Goal: Information Seeking & Learning: Learn about a topic

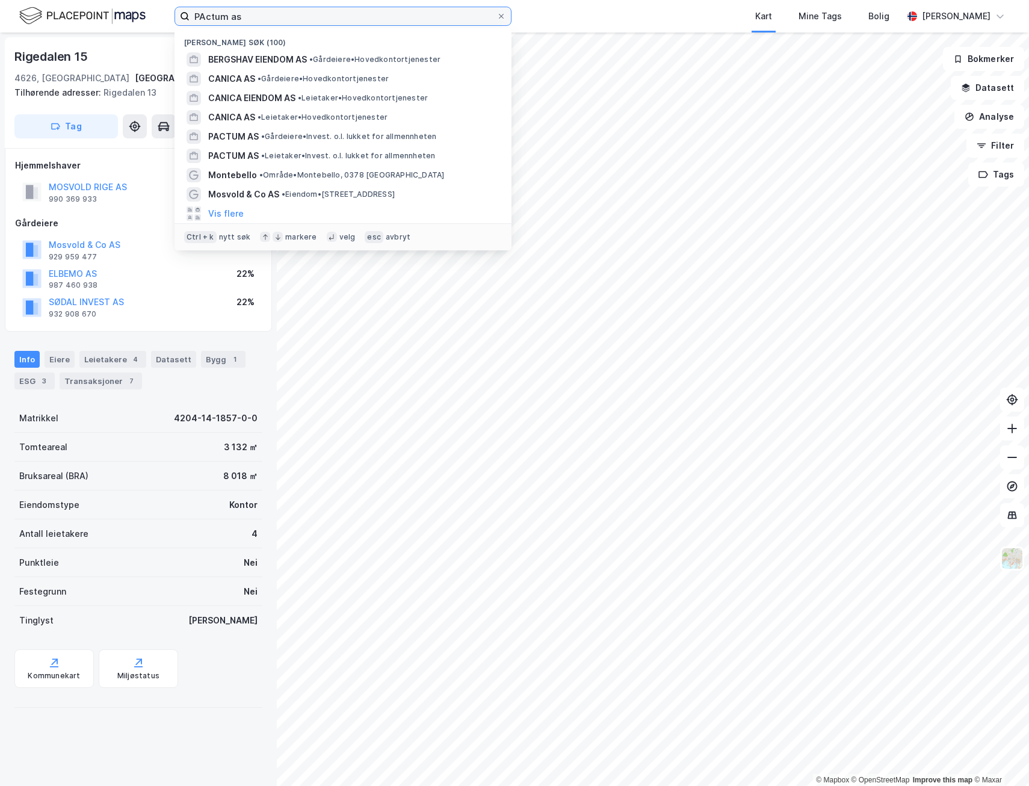
drag, startPoint x: 265, startPoint y: 22, endPoint x: 54, endPoint y: 19, distance: 211.3
click at [54, 19] on div "PActum as Nylige søk (100) BERGSHAV EIENDOM AS • Gårdeiere • Hovedkontortjenest…" at bounding box center [514, 16] width 1029 height 32
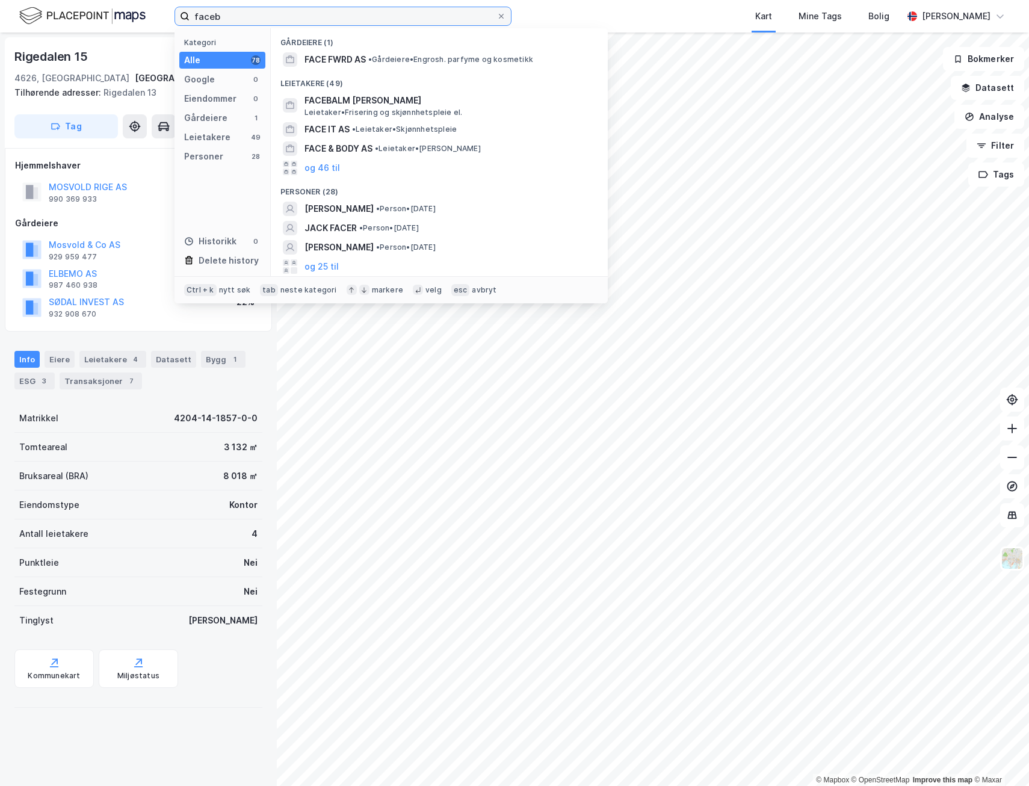
drag, startPoint x: 162, startPoint y: 20, endPoint x: 114, endPoint y: 11, distance: 49.1
click at [114, 11] on div "faceb Kategori Alle 78 Google 0 Eiendommer 0 Gårdeiere 1 Leietakere 49 Personer…" at bounding box center [514, 16] width 1029 height 32
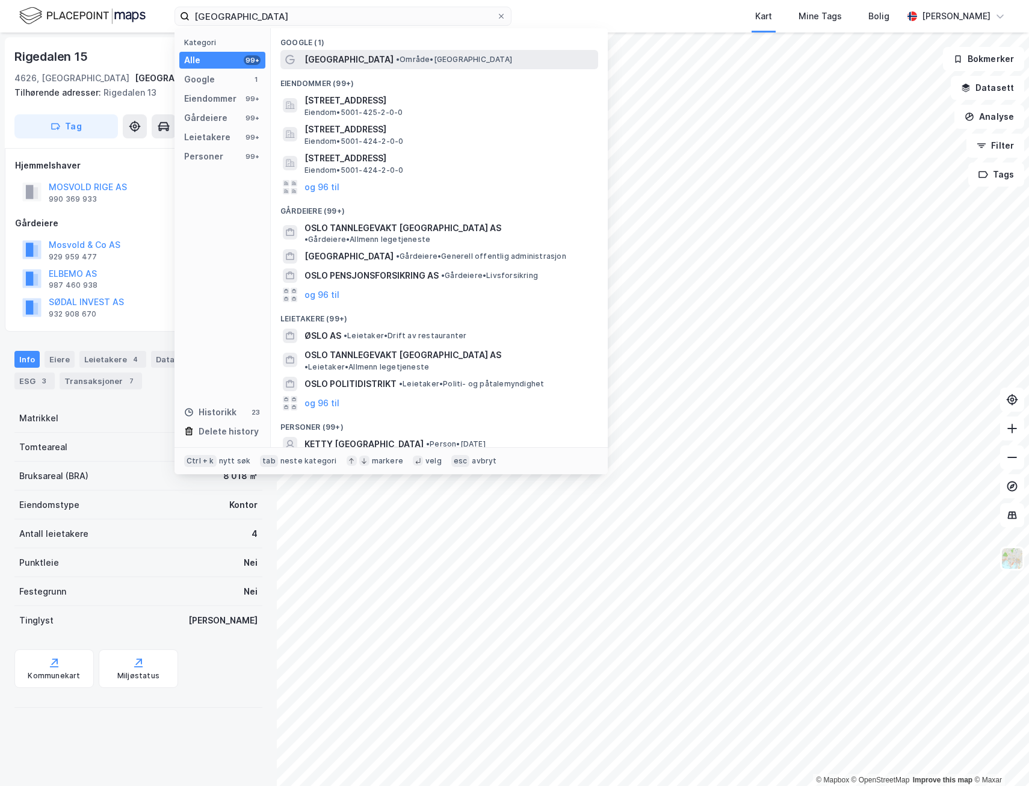
click at [396, 58] on span "• Område • [GEOGRAPHIC_DATA]" at bounding box center [454, 60] width 116 height 10
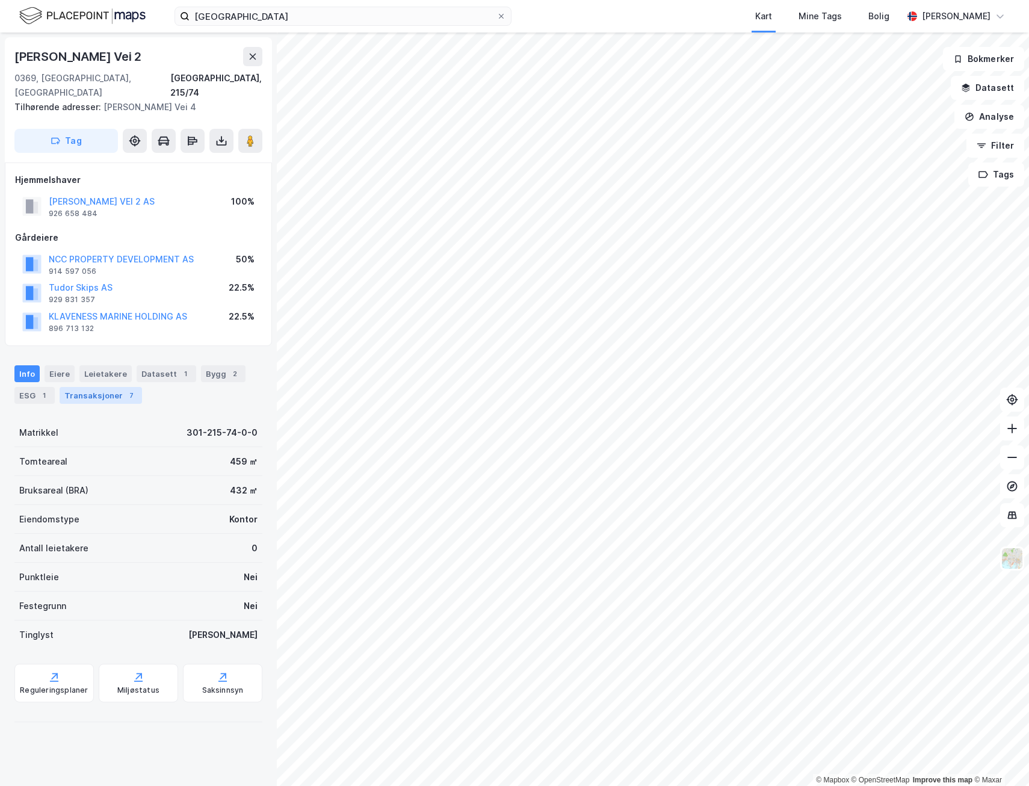
click at [92, 387] on div "Transaksjoner 7" at bounding box center [101, 395] width 82 height 17
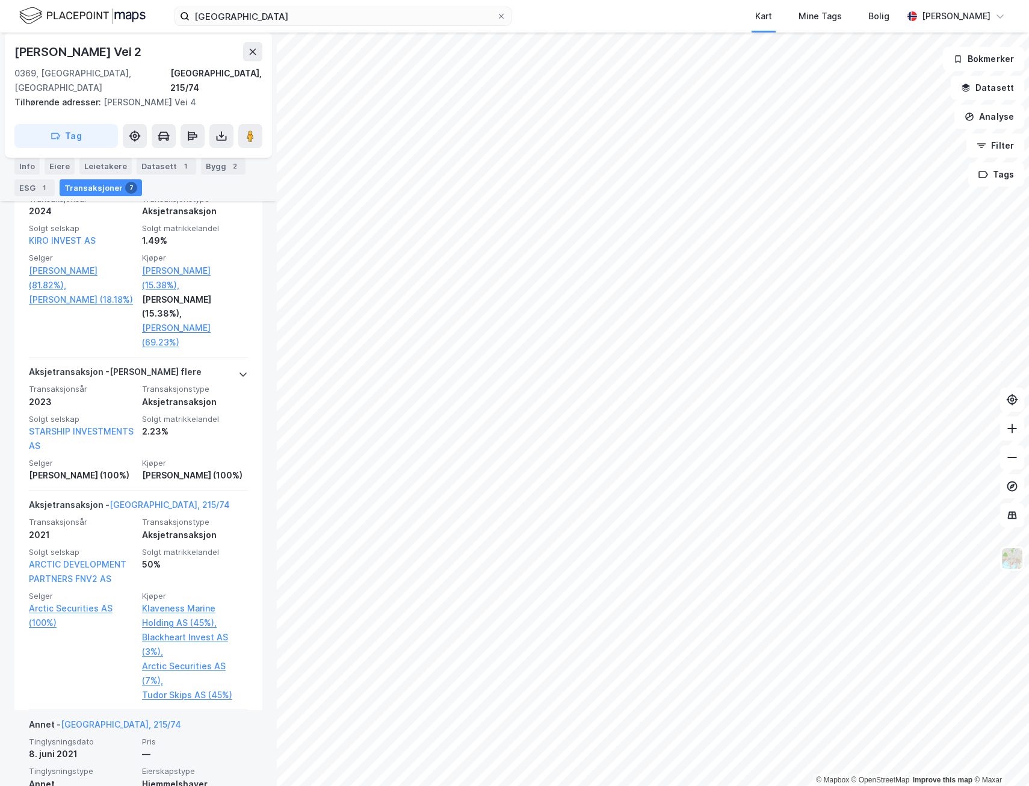
scroll to position [481, 0]
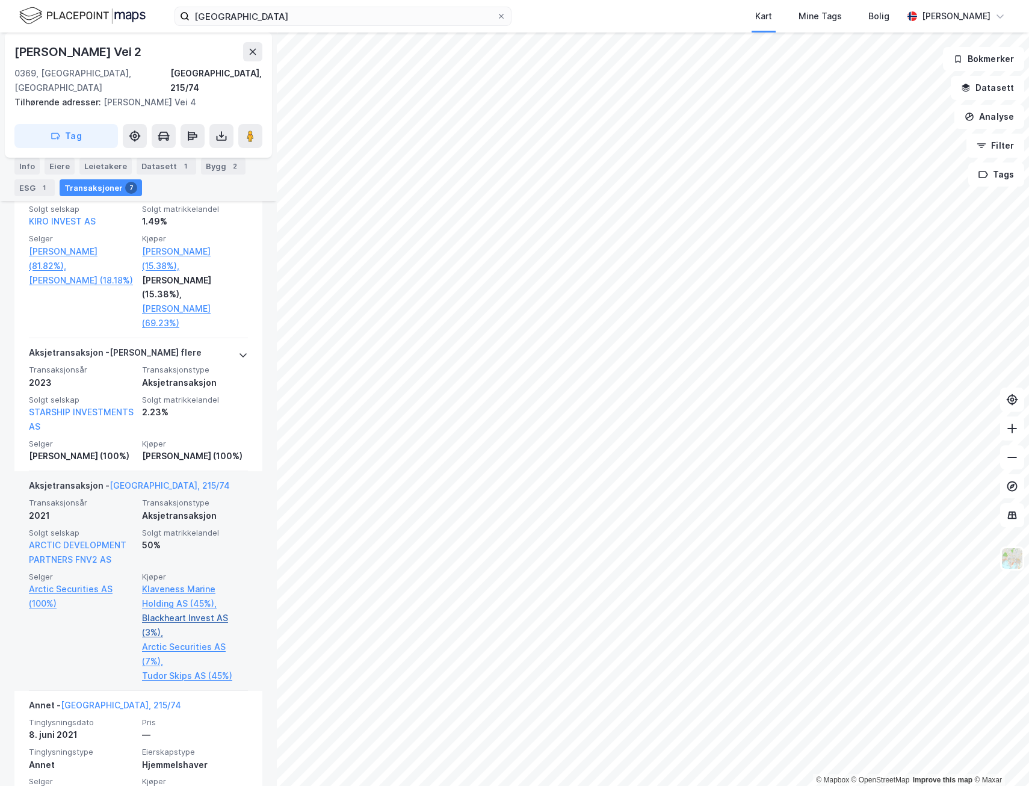
click at [193, 616] on link "Blackheart Invest AS (3%)," at bounding box center [195, 625] width 106 height 29
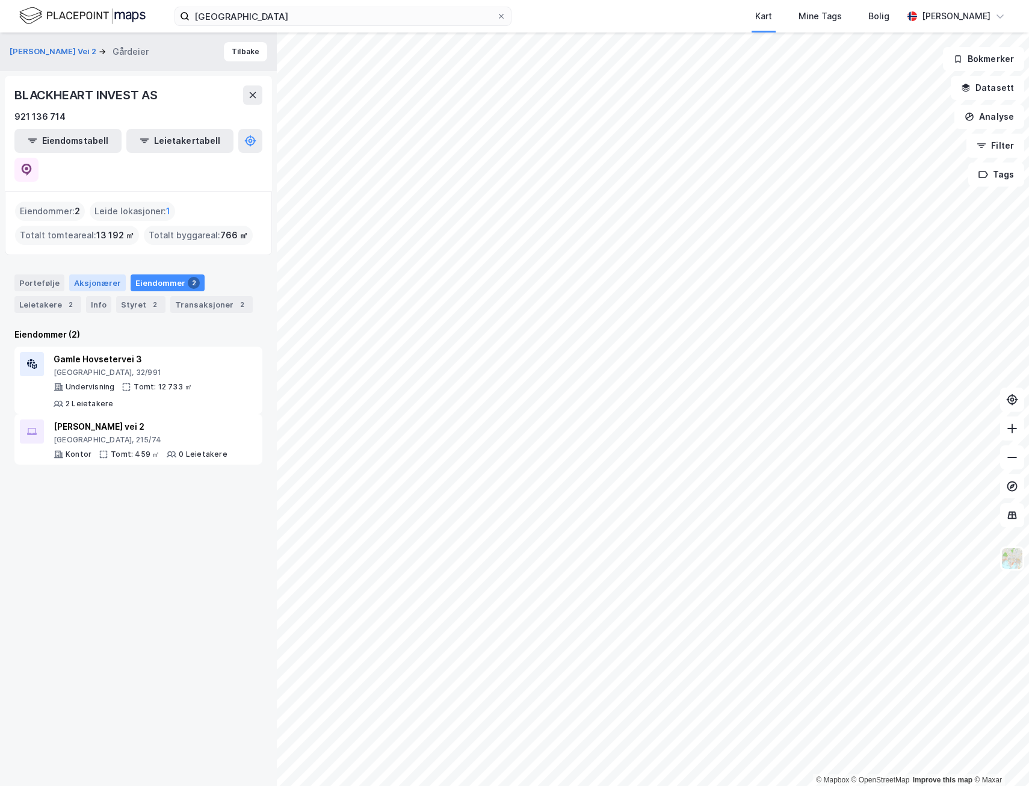
click at [86, 274] on div "Aksjonærer" at bounding box center [97, 282] width 57 height 17
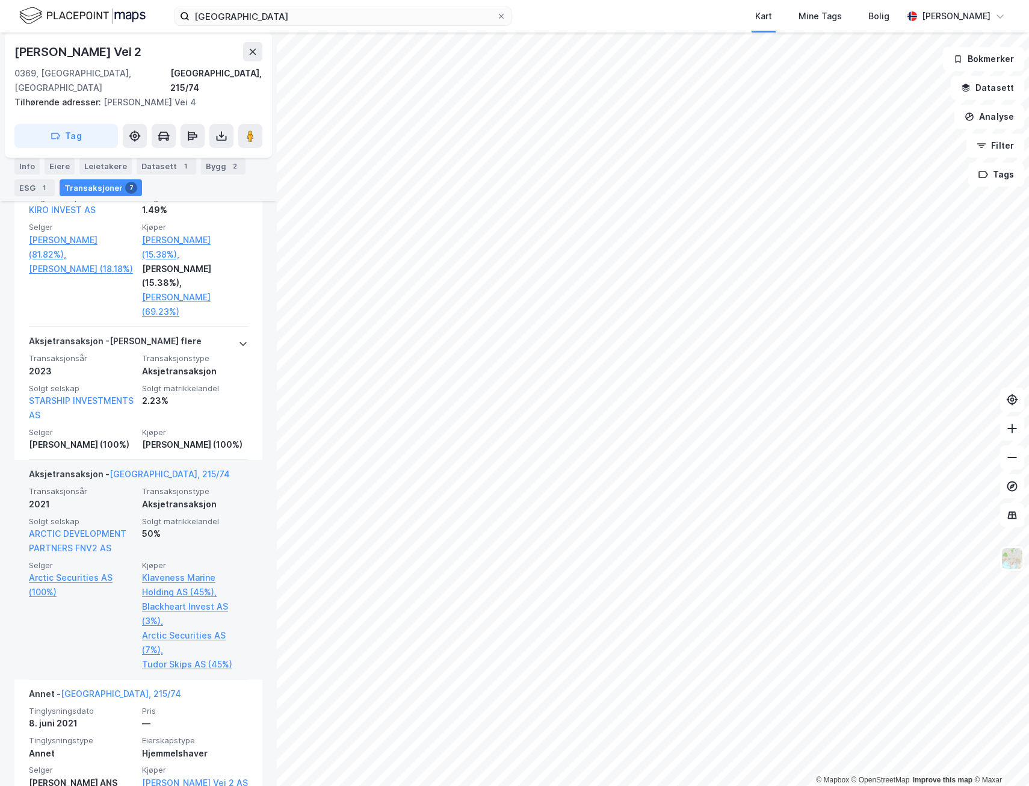
scroll to position [481, 0]
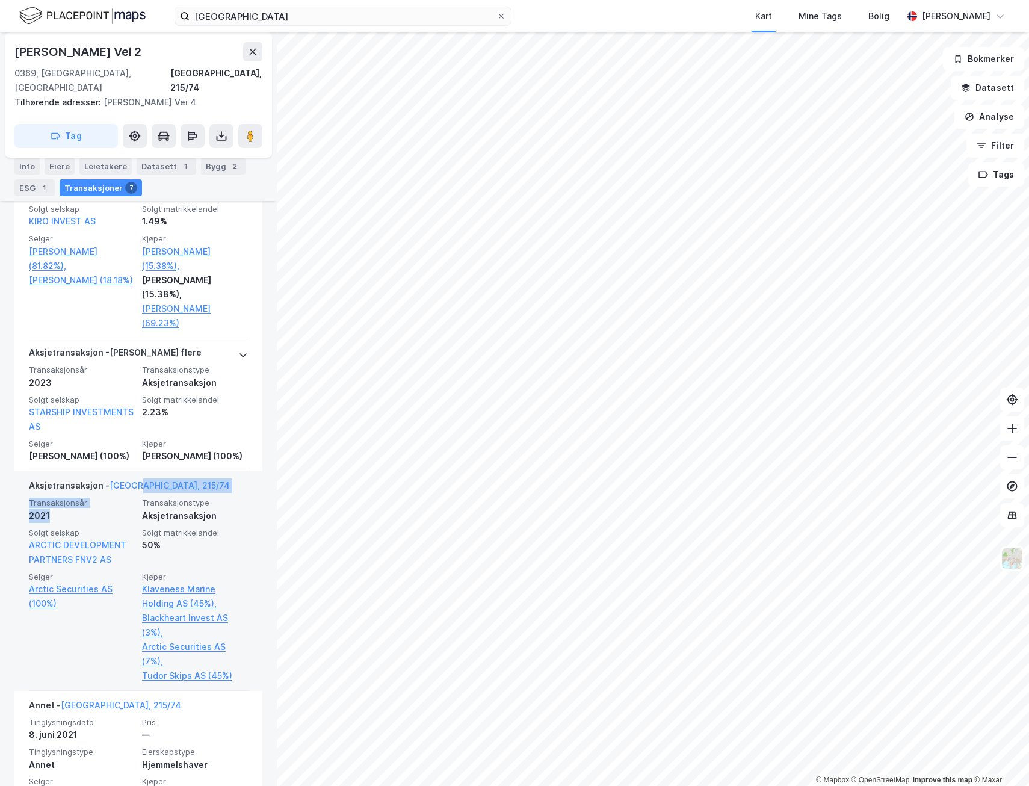
drag, startPoint x: 130, startPoint y: 496, endPoint x: 131, endPoint y: 515, distance: 19.3
click at [131, 515] on div "Aksjetransaksjon - [GEOGRAPHIC_DATA], 215/74 Transaksjonsår 2021 Transaksjonsty…" at bounding box center [138, 581] width 219 height 220
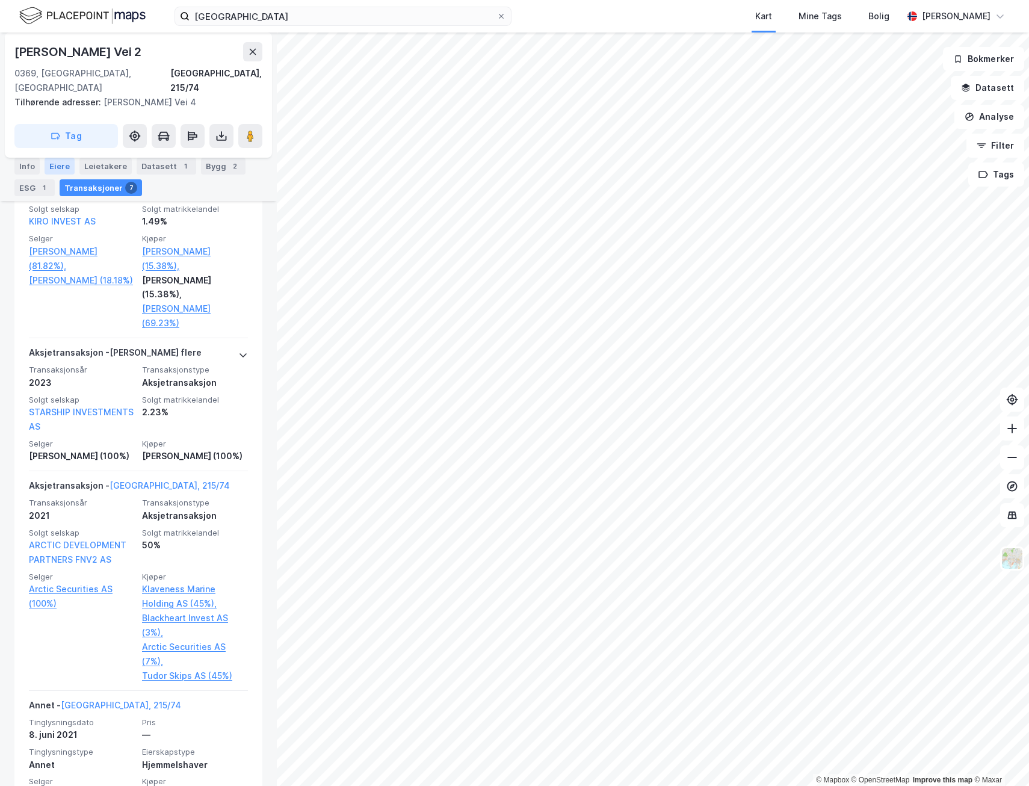
click at [63, 166] on div "Eiere" at bounding box center [60, 166] width 30 height 17
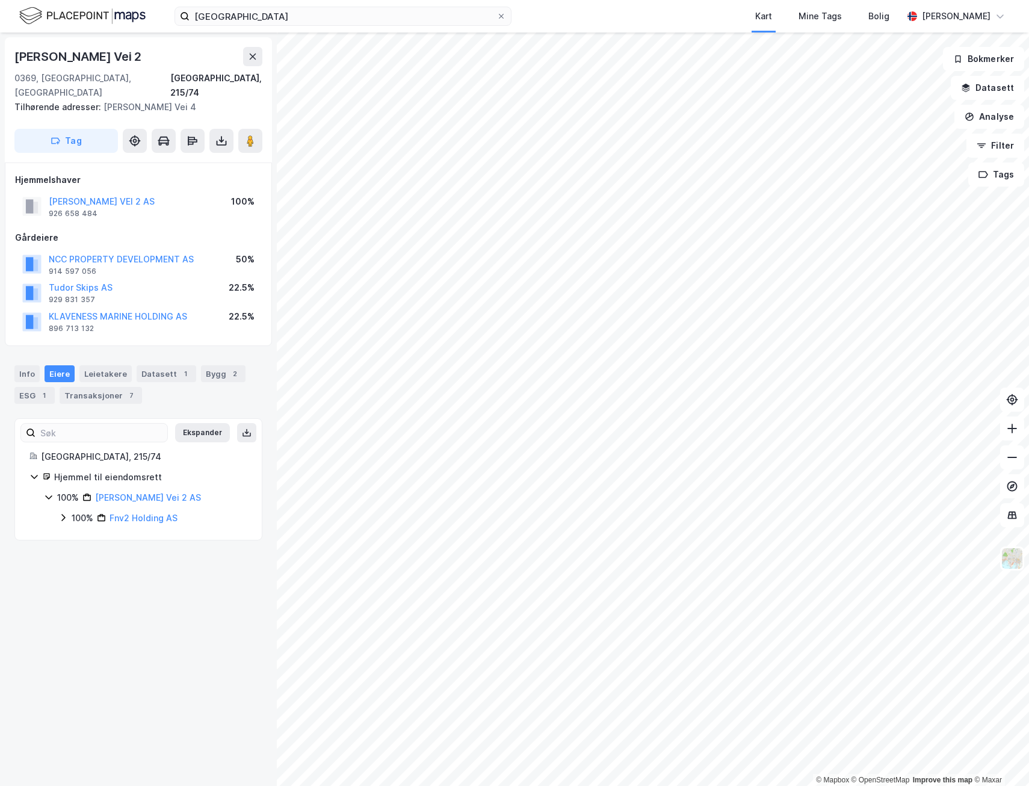
click at [63, 513] on icon at bounding box center [63, 518] width 10 height 10
click at [78, 569] on icon at bounding box center [78, 572] width 4 height 7
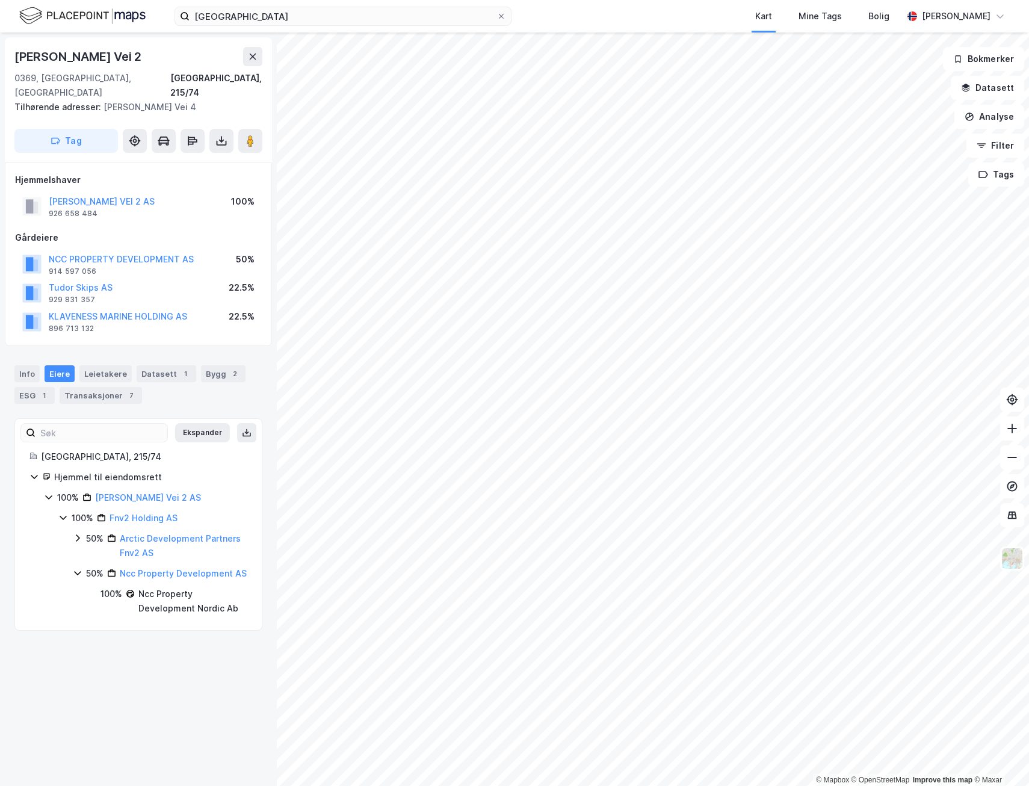
click at [79, 533] on icon at bounding box center [78, 538] width 10 height 10
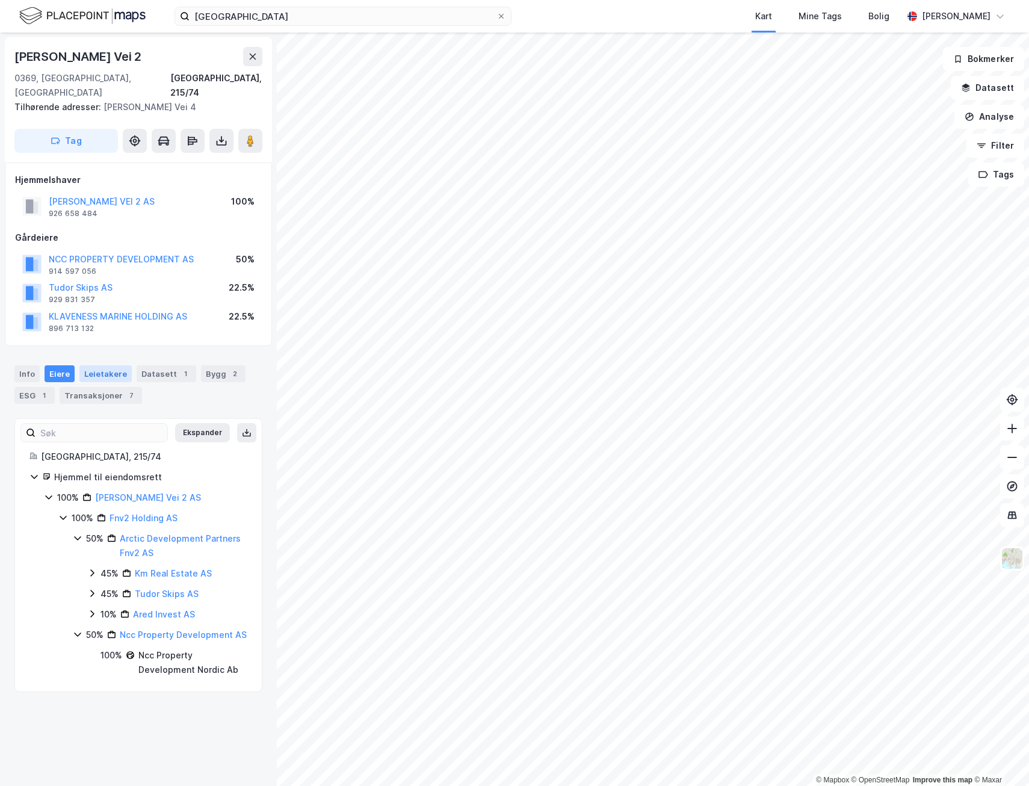
click at [97, 365] on div "Leietakere" at bounding box center [105, 373] width 52 height 17
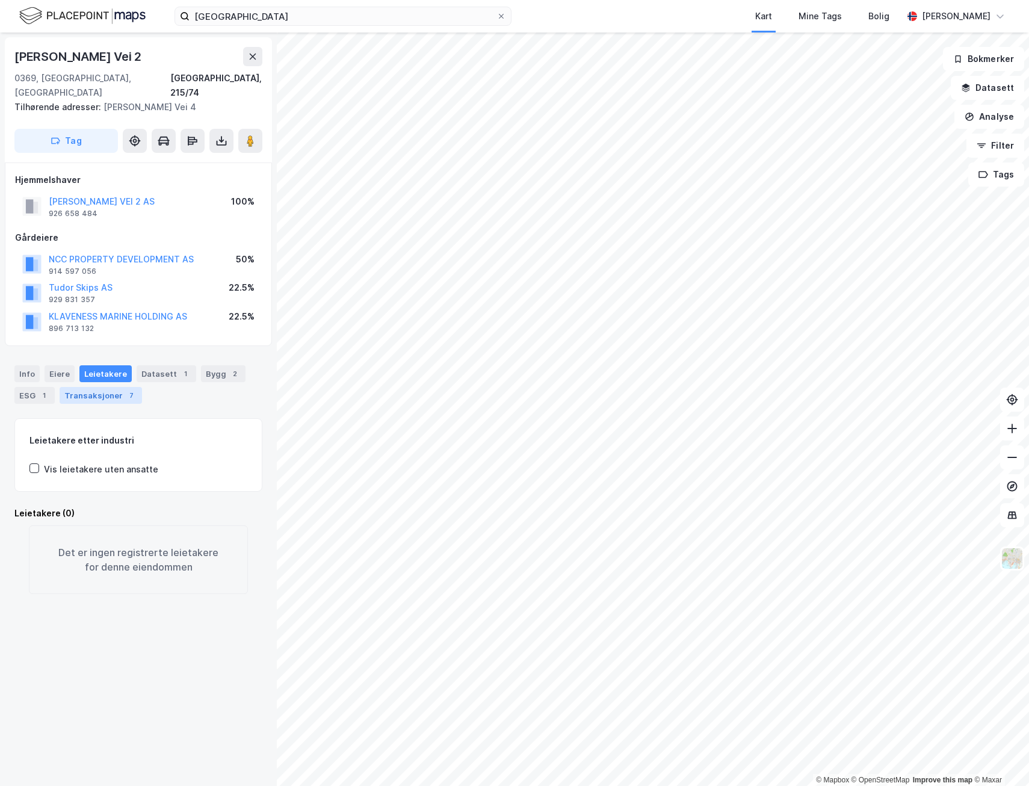
click at [92, 387] on div "Transaksjoner 7" at bounding box center [101, 395] width 82 height 17
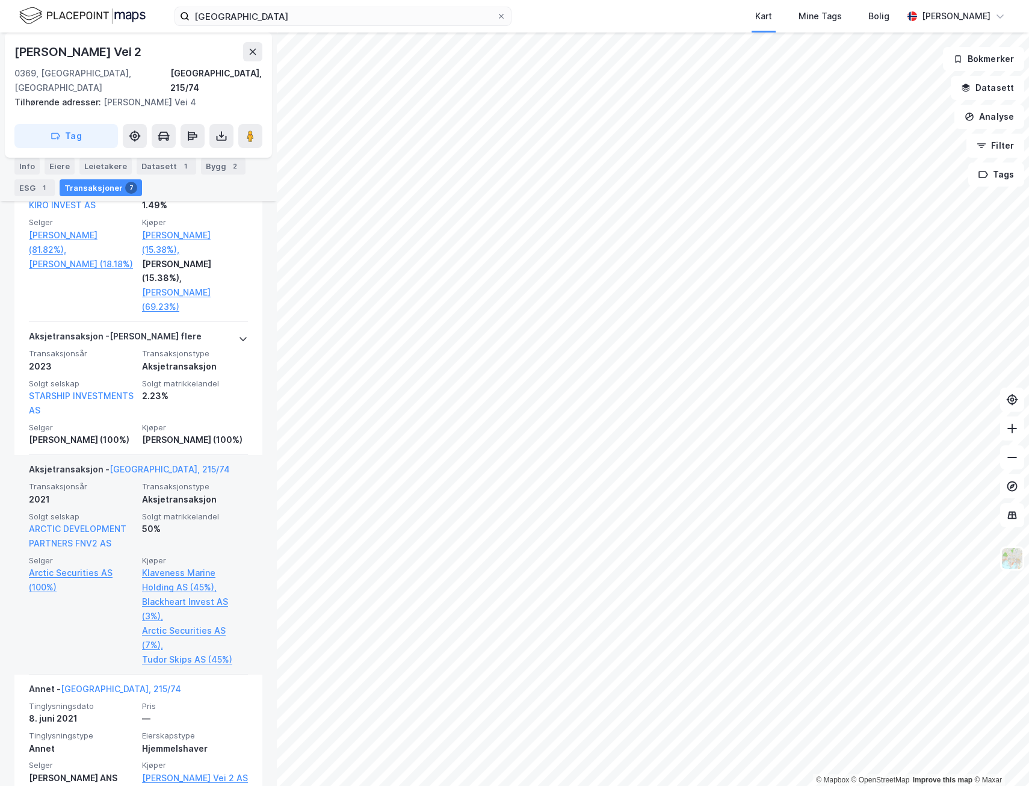
scroll to position [542, 0]
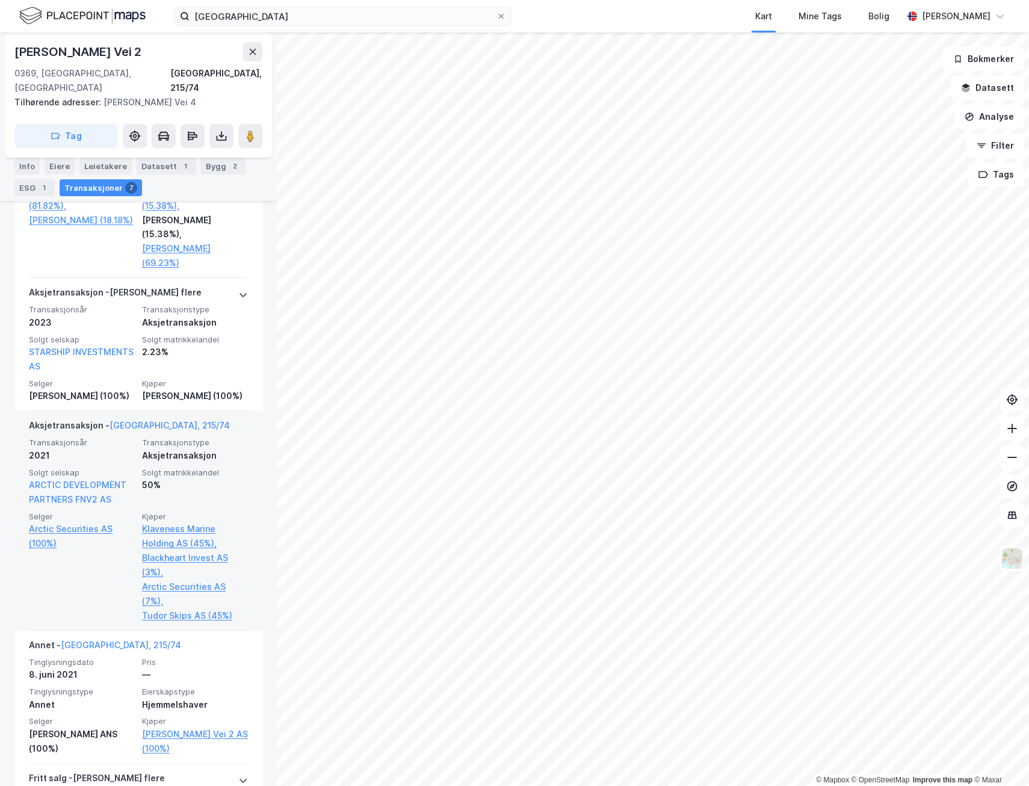
drag, startPoint x: 108, startPoint y: 558, endPoint x: 106, endPoint y: 566, distance: 8.8
click at [106, 566] on div "Selger Arctic Securities AS (100%)" at bounding box center [82, 567] width 106 height 111
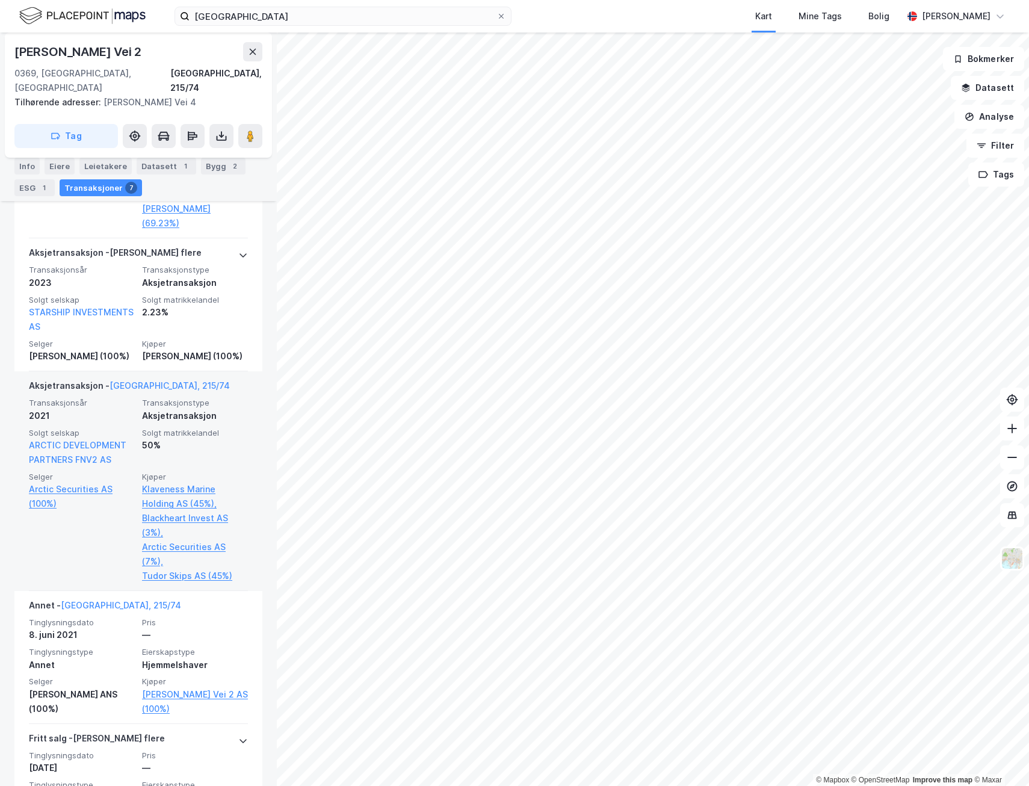
scroll to position [602, 0]
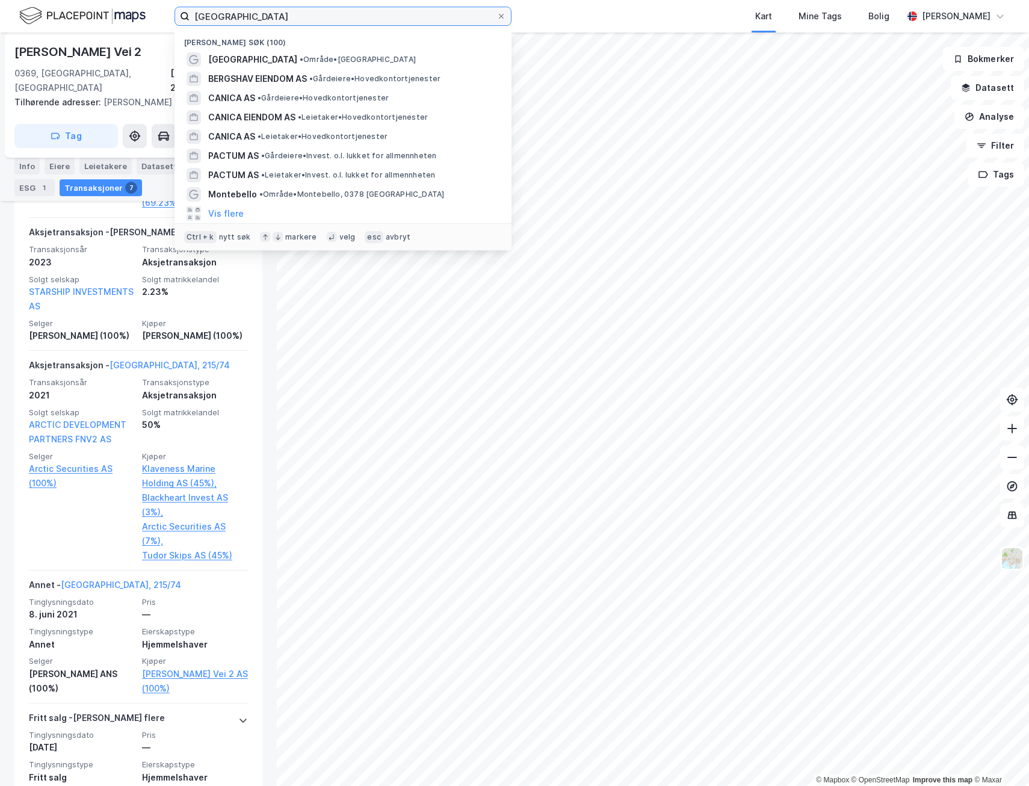
drag, startPoint x: 273, startPoint y: 14, endPoint x: 153, endPoint y: 14, distance: 119.8
click at [153, 14] on div "oslo Nylige søk (100) [GEOGRAPHIC_DATA] • Område • Oslo BERGSHAV EIENDOM AS • G…" at bounding box center [514, 16] width 1029 height 32
type input "plantasjen"
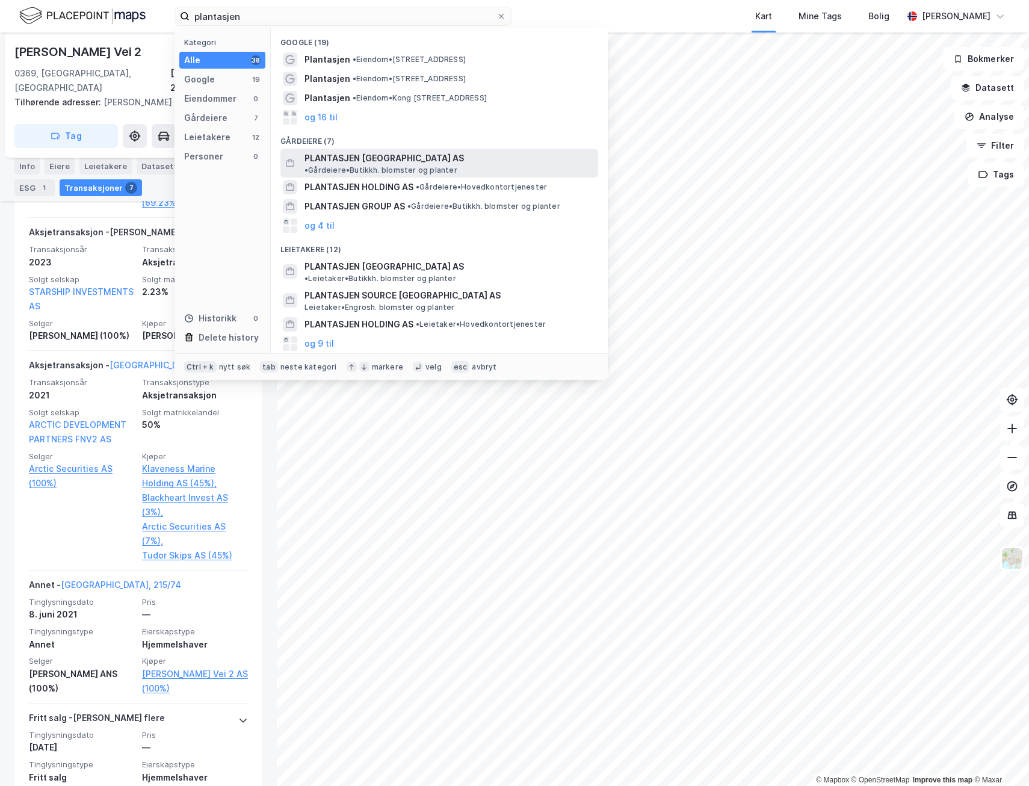
click at [388, 154] on span "PLANTASJEN [GEOGRAPHIC_DATA] AS" at bounding box center [384, 158] width 159 height 14
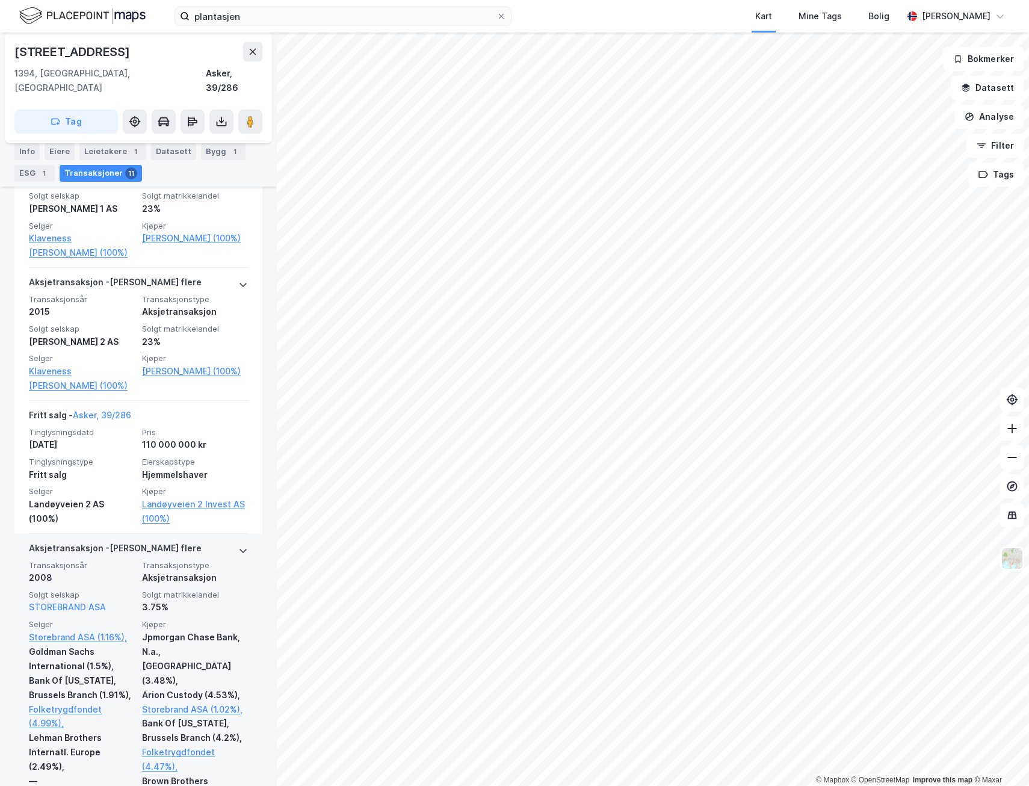
scroll to position [421, 0]
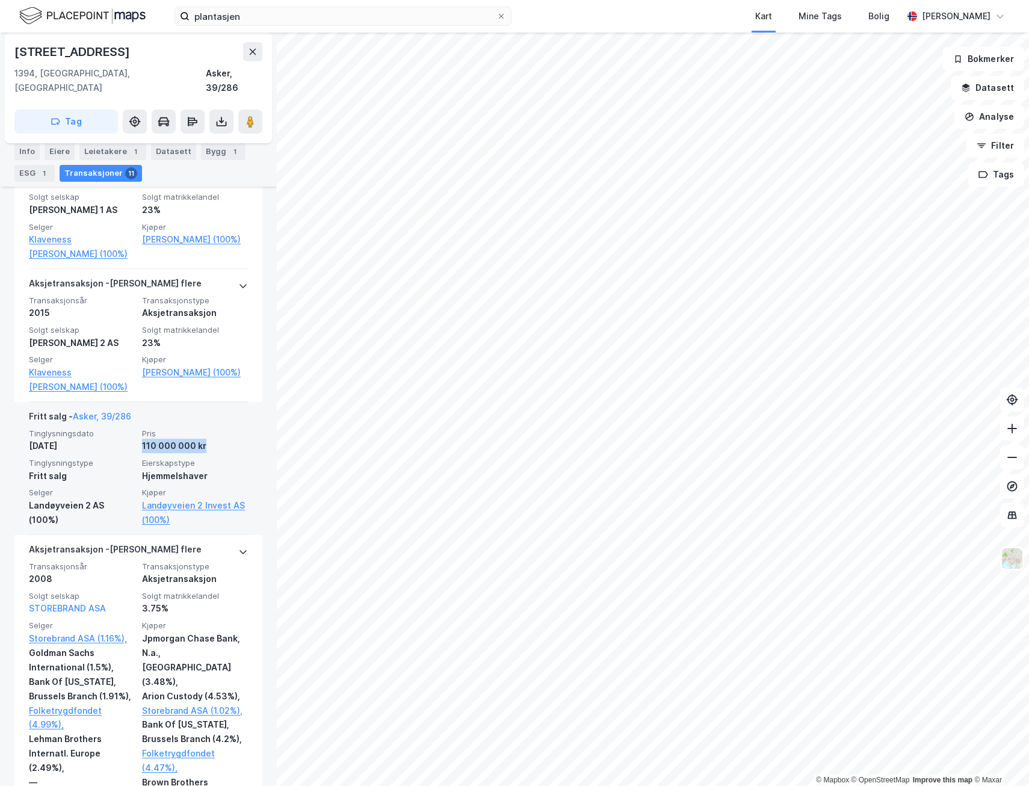
drag, startPoint x: 137, startPoint y: 430, endPoint x: 208, endPoint y: 432, distance: 71.6
click at [208, 432] on div "Tinglysningsdato [DATE] Pris 110 000 000 kr Tinglysningstype Fritt salg Eierska…" at bounding box center [138, 477] width 219 height 99
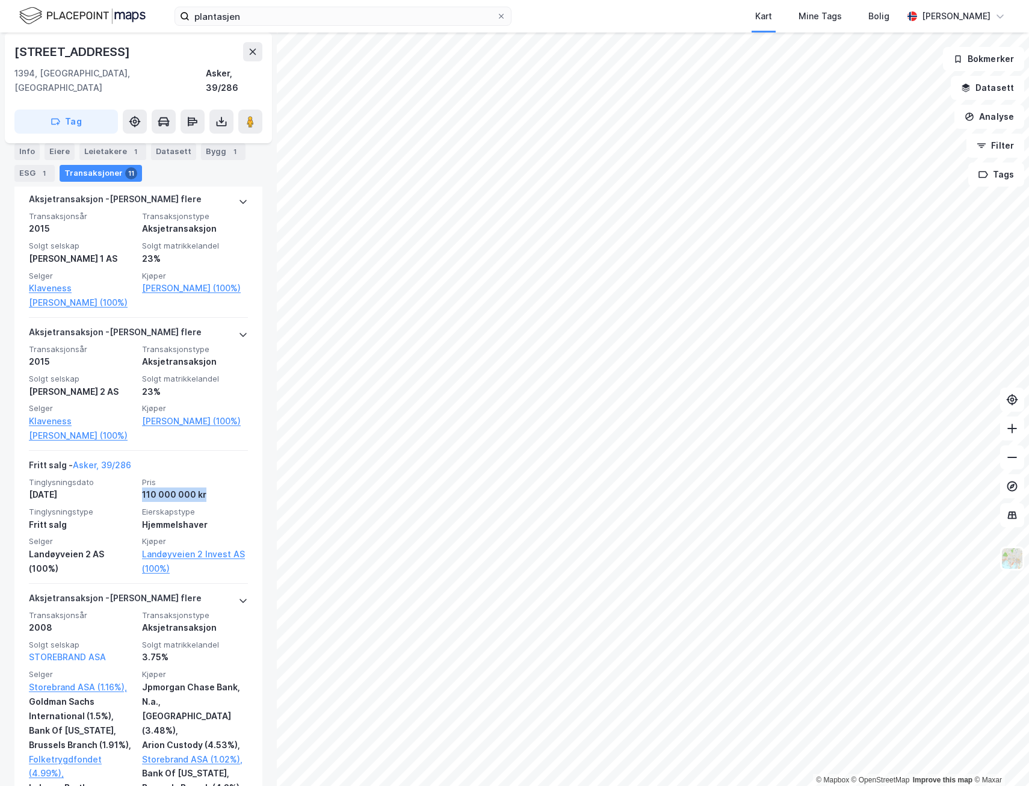
scroll to position [0, 0]
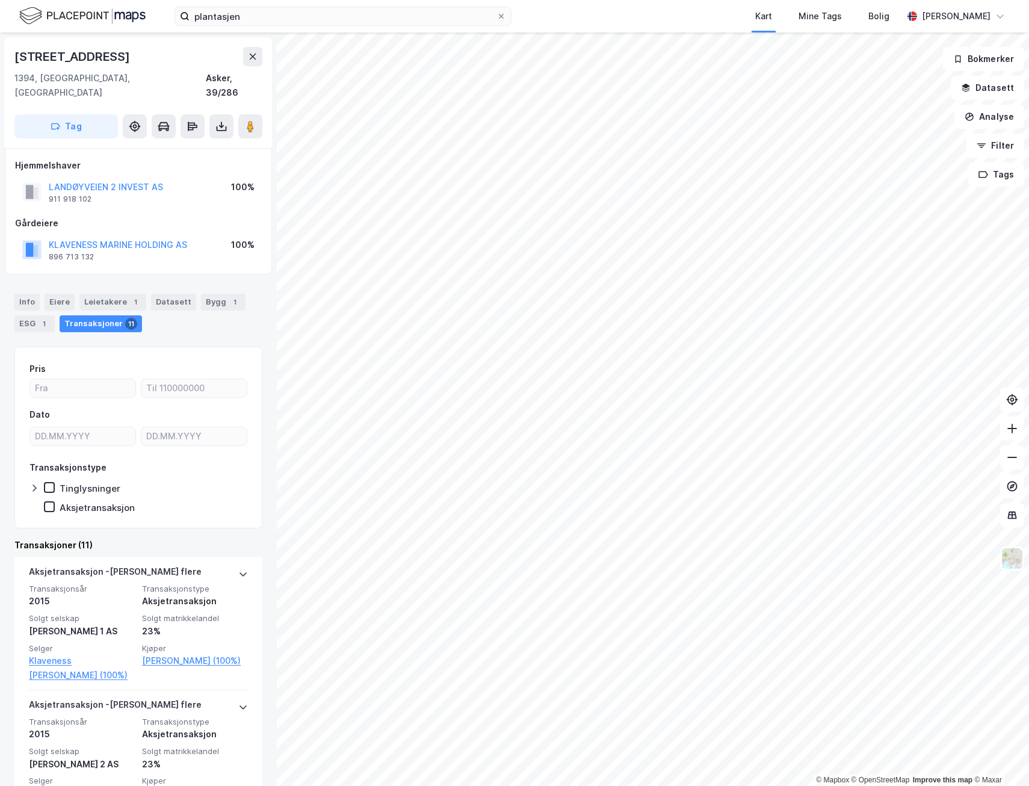
click at [104, 315] on div "Transaksjoner 11" at bounding box center [101, 323] width 82 height 17
click at [58, 294] on div "Eiere" at bounding box center [60, 302] width 30 height 17
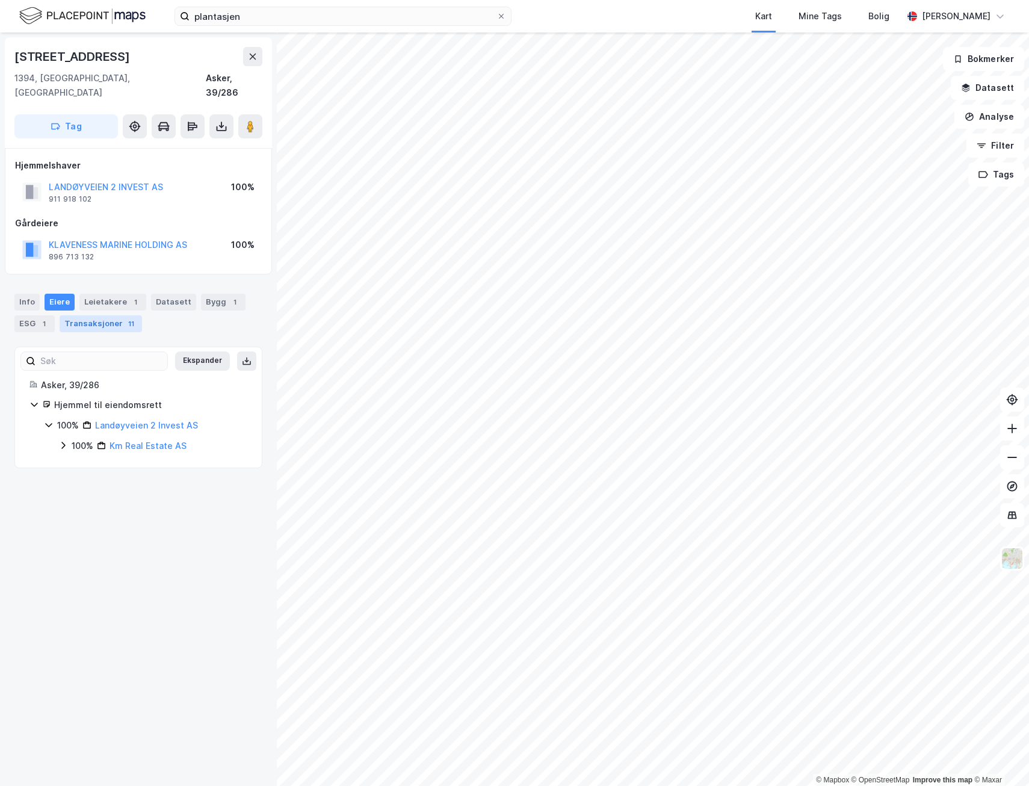
click at [103, 315] on div "Transaksjoner 11" at bounding box center [101, 323] width 82 height 17
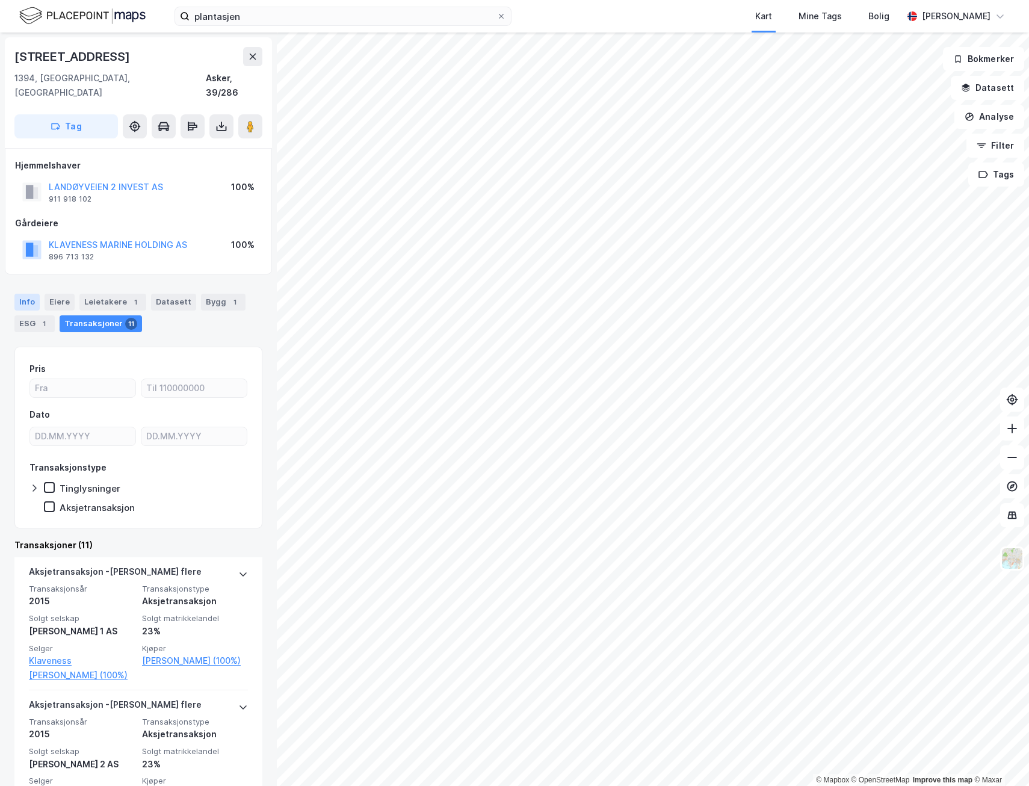
click at [23, 294] on div "Info" at bounding box center [26, 302] width 25 height 17
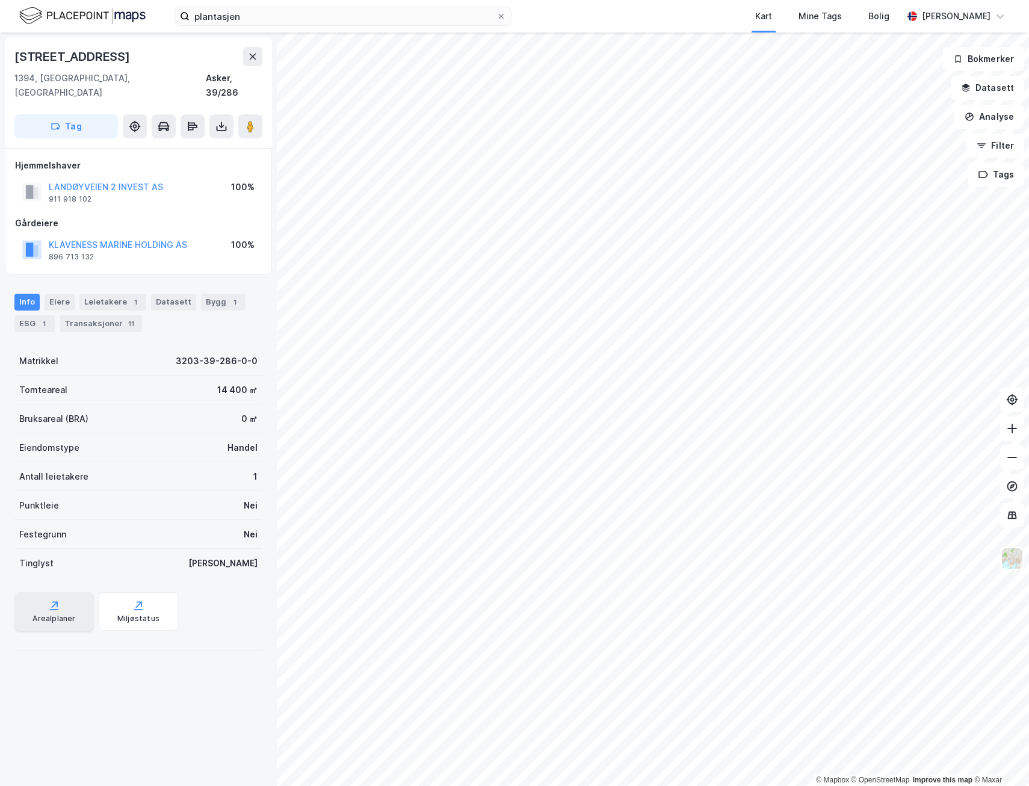
click at [65, 594] on div "Arealplaner" at bounding box center [53, 611] width 79 height 39
